Goal: Check status: Check status

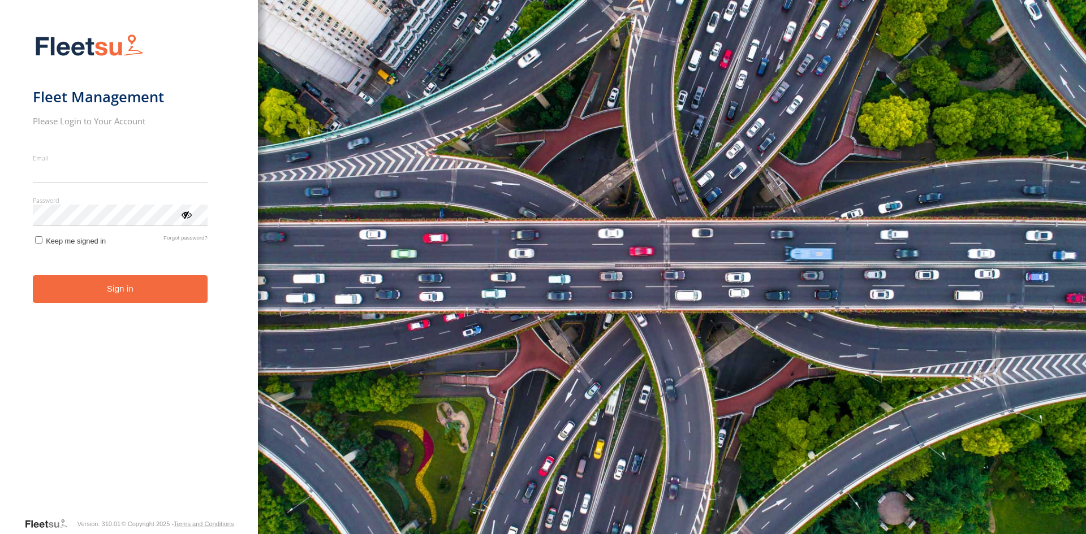
type input "**********"
click at [126, 296] on button "Sign in" at bounding box center [120, 289] width 175 height 28
